Goal: Information Seeking & Learning: Learn about a topic

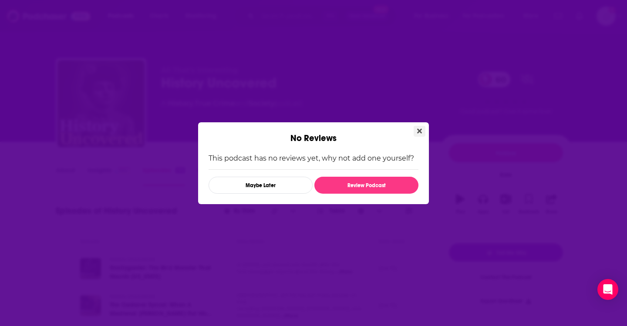
click at [416, 129] on button "Close" at bounding box center [420, 131] width 12 height 11
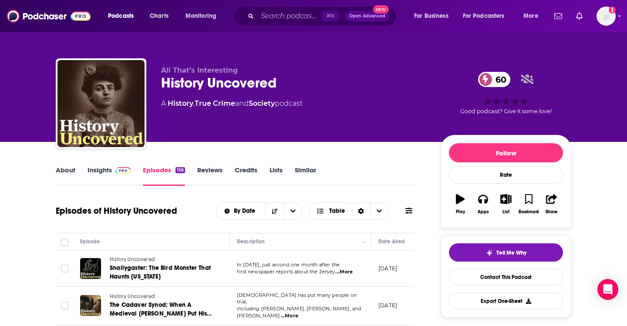
click at [102, 174] on link "Insights" at bounding box center [109, 176] width 43 height 20
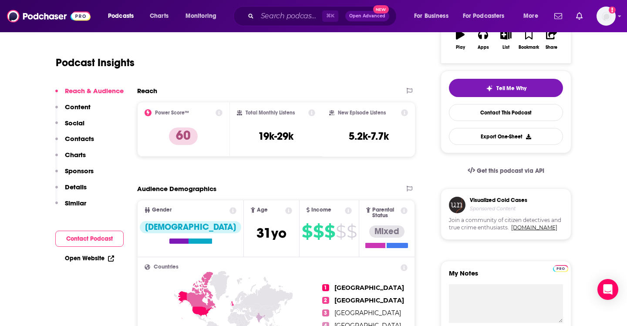
scroll to position [122, 0]
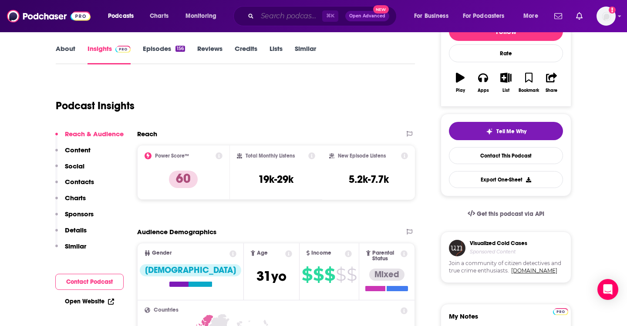
click at [277, 15] on input "Search podcasts, credits, & more..." at bounding box center [289, 16] width 65 height 14
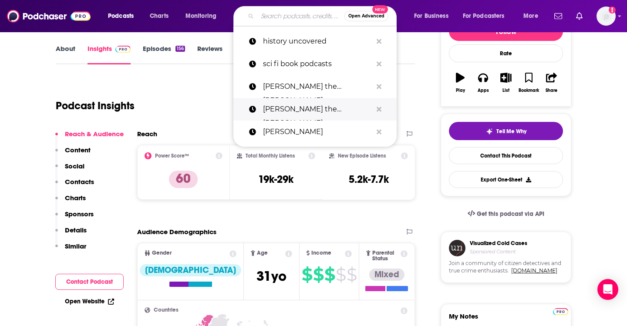
scroll to position [0, 0]
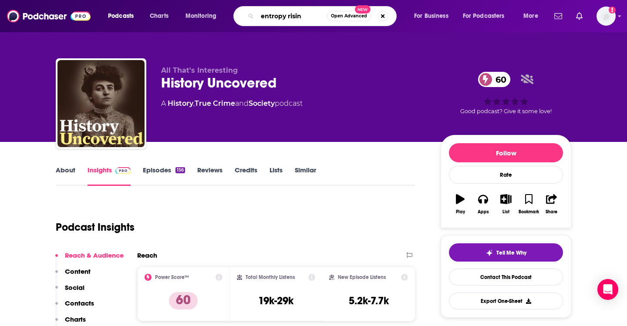
type input "entropy rising"
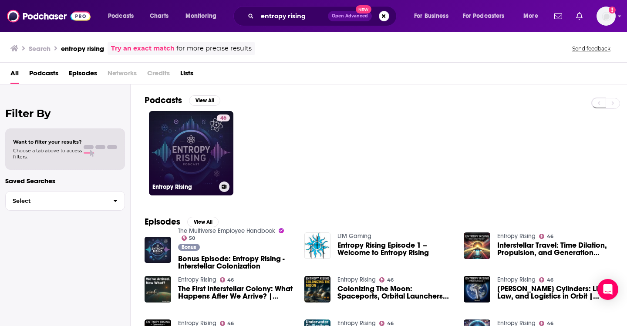
click at [183, 144] on link "46 Entropy Rising" at bounding box center [191, 153] width 85 height 85
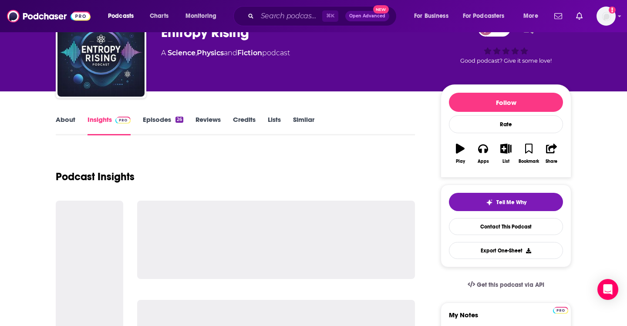
scroll to position [59, 0]
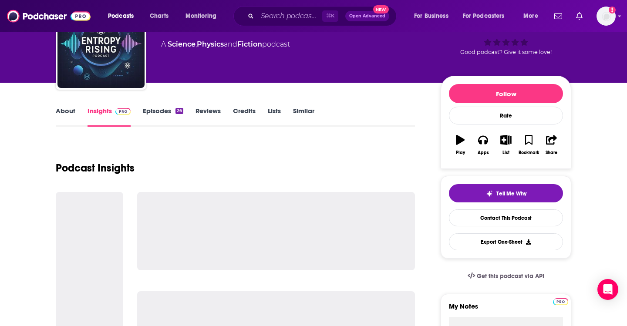
click at [275, 111] on link "Lists" at bounding box center [274, 117] width 13 height 20
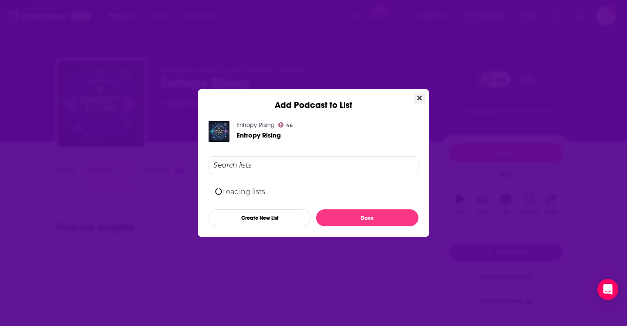
click at [419, 95] on icon "Close" at bounding box center [419, 98] width 5 height 7
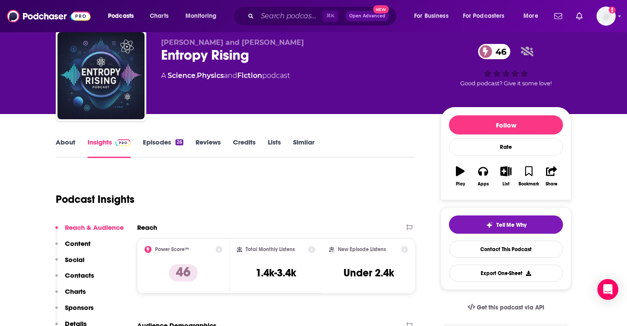
scroll to position [32, 0]
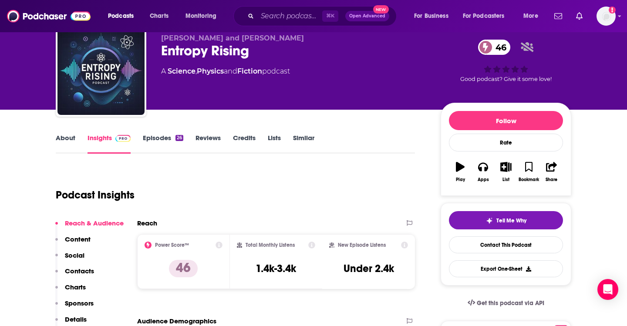
click at [156, 135] on link "Episodes 26" at bounding box center [163, 144] width 41 height 20
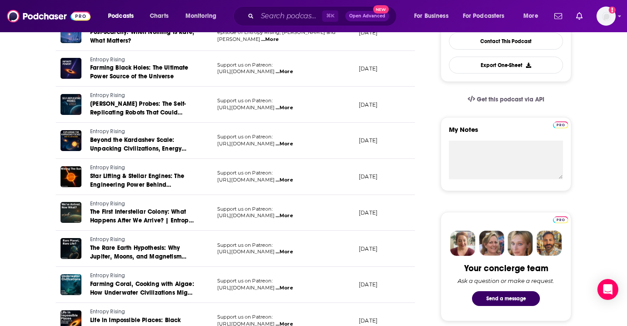
scroll to position [239, 0]
